Goal: Find specific page/section: Find specific page/section

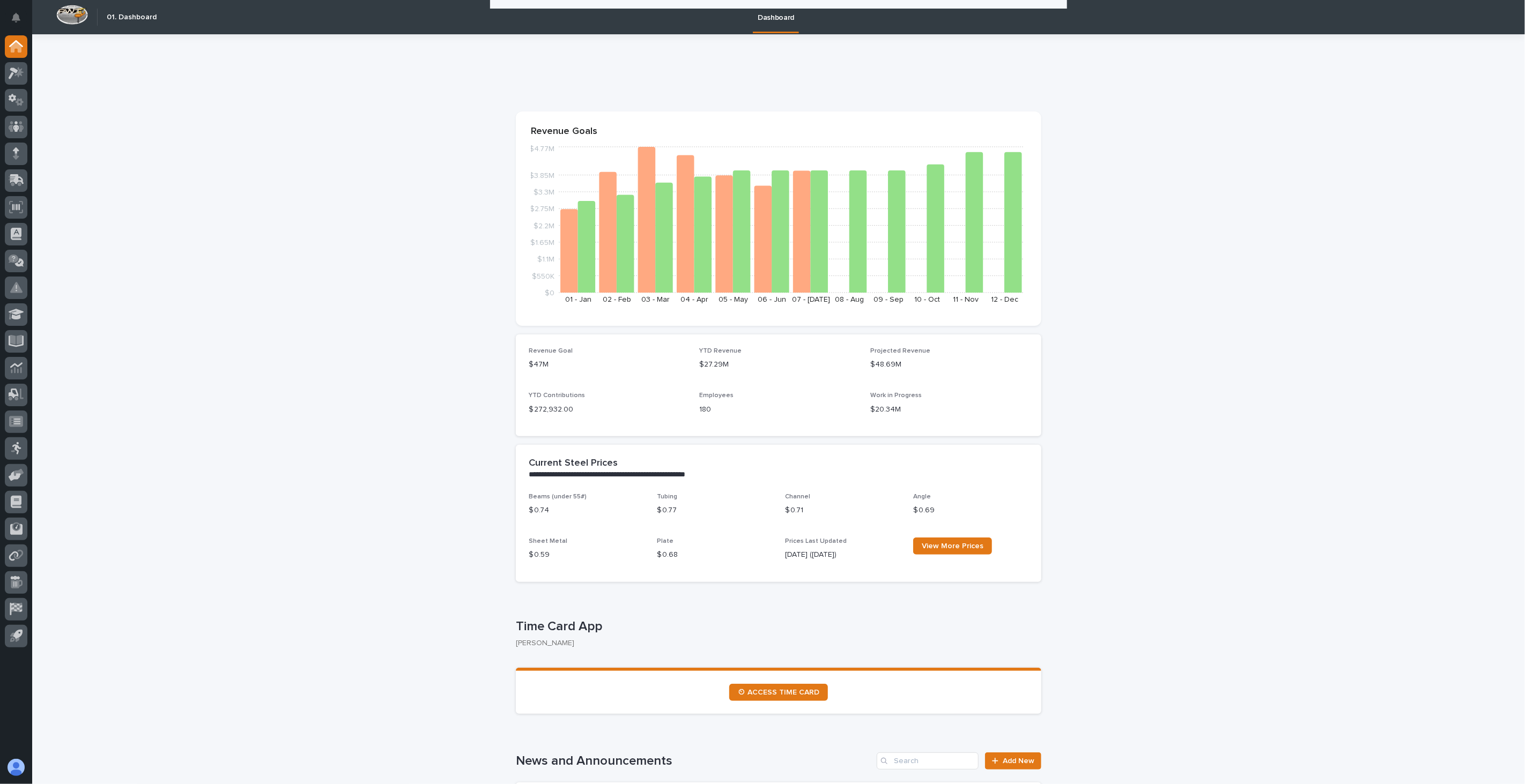
scroll to position [1489, 0]
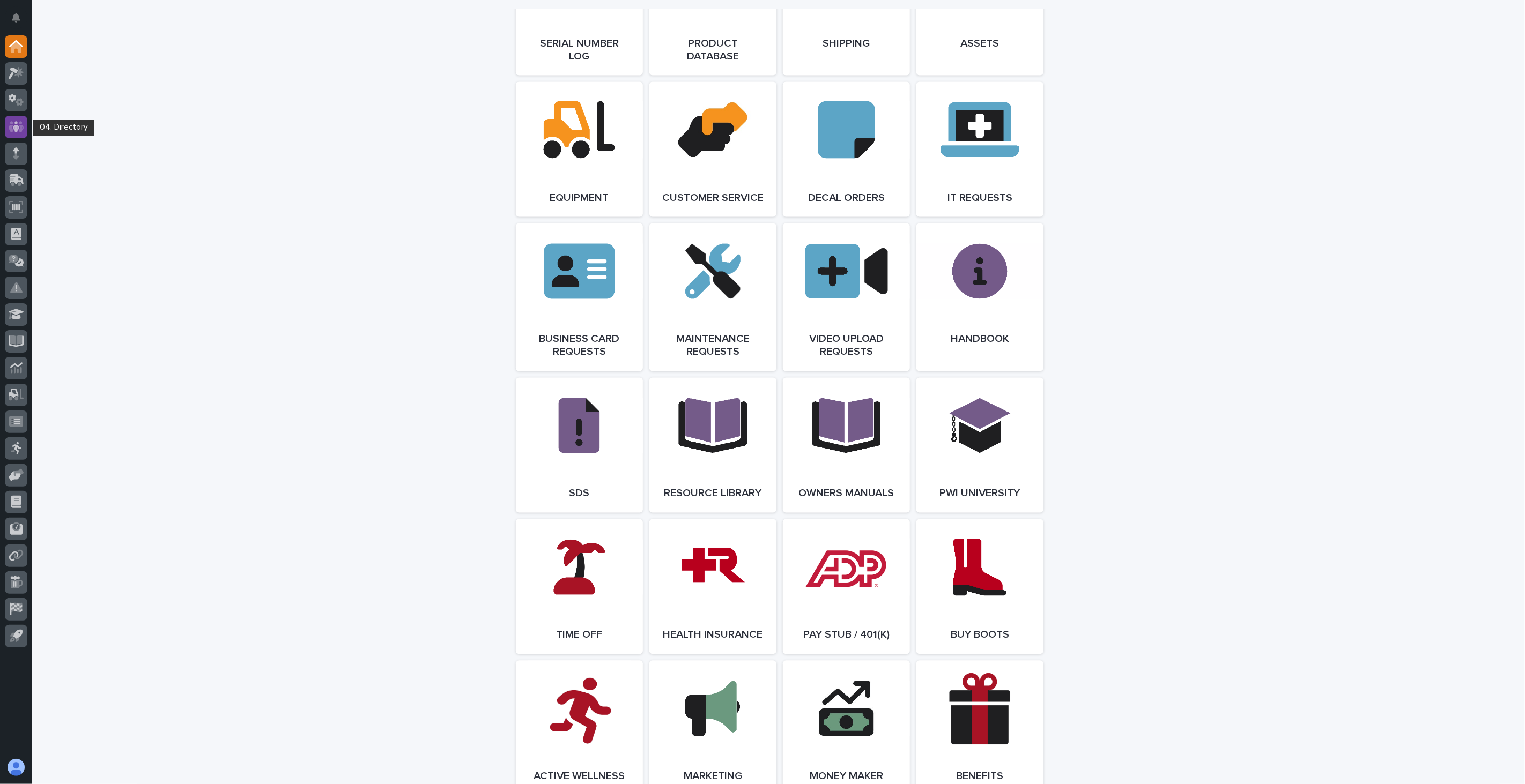
click at [15, 121] on icon at bounding box center [17, 126] width 16 height 12
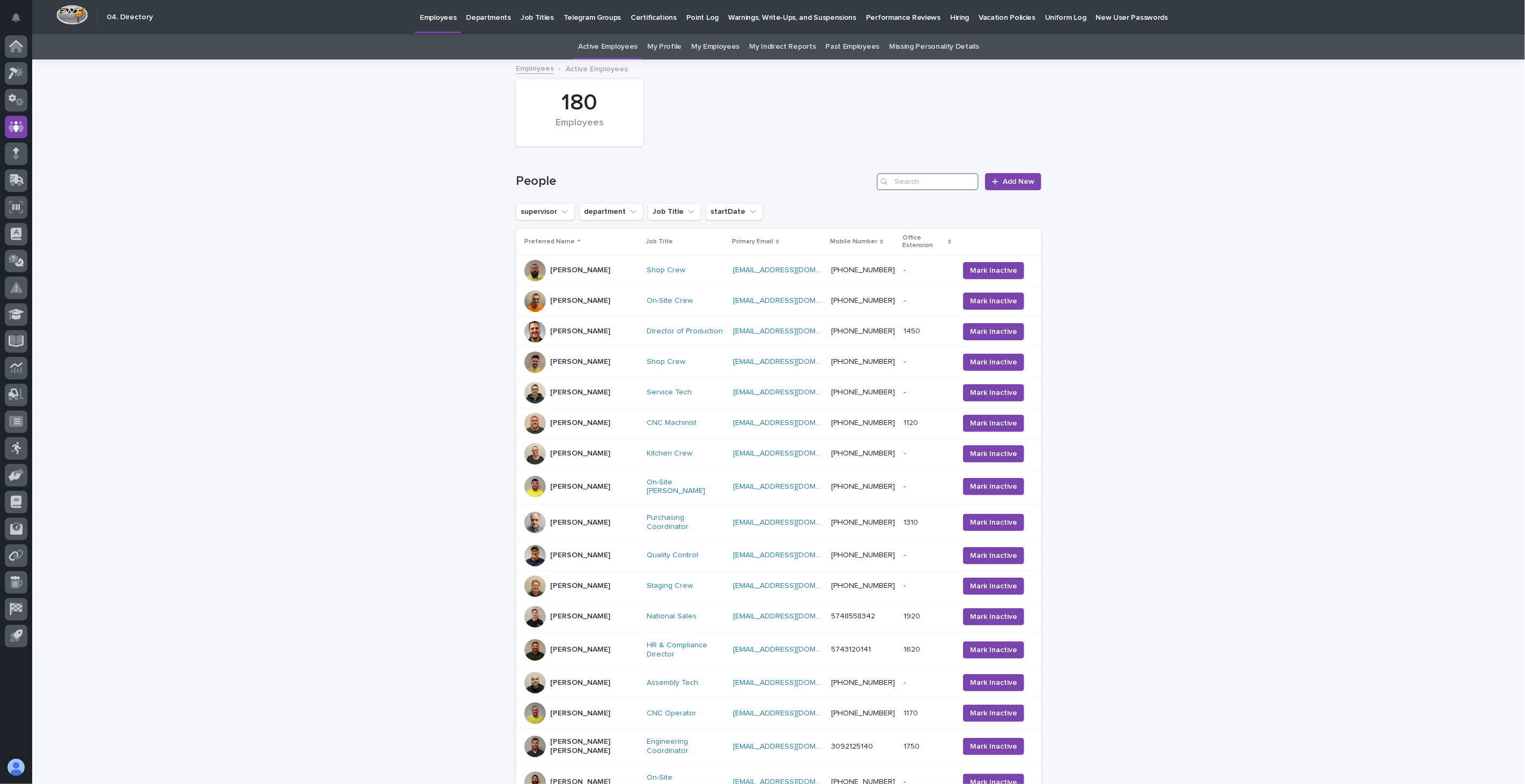
click at [942, 186] on input "Search" at bounding box center [927, 182] width 102 height 17
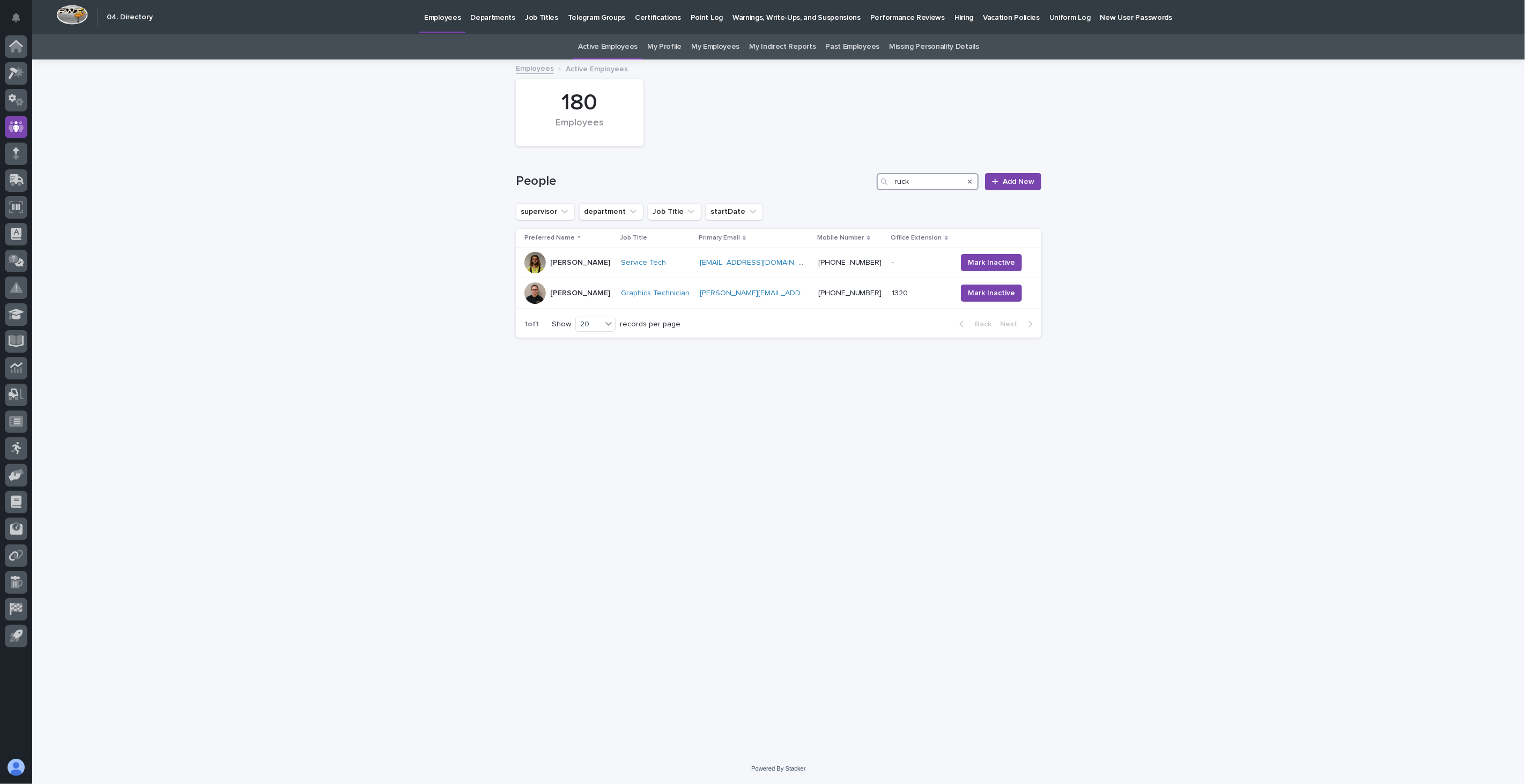
type input "ruck"
